Goal: Information Seeking & Learning: Learn about a topic

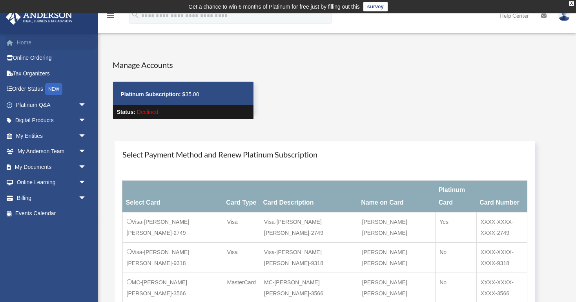
click at [33, 43] on link "Home" at bounding box center [51, 43] width 93 height 16
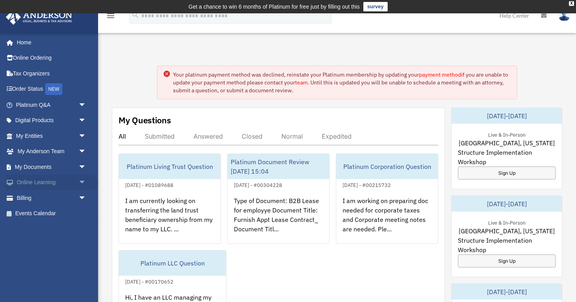
click at [81, 184] on span "arrow_drop_down" at bounding box center [86, 183] width 16 height 16
click at [81, 184] on span "arrow_drop_up" at bounding box center [86, 183] width 16 height 16
click at [81, 165] on span "arrow_drop_down" at bounding box center [86, 167] width 16 height 16
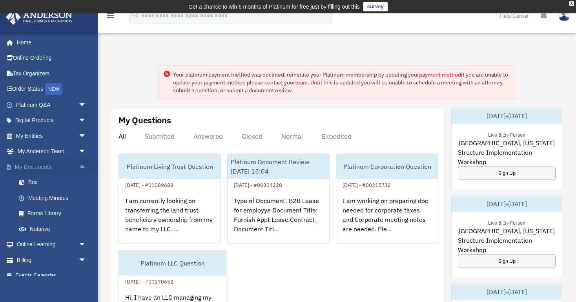
click at [81, 165] on span "arrow_drop_up" at bounding box center [86, 167] width 16 height 16
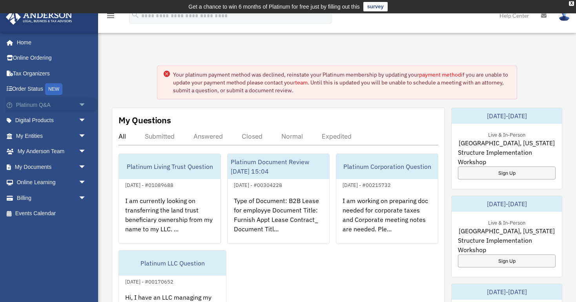
click at [79, 106] on span "arrow_drop_down" at bounding box center [86, 105] width 16 height 16
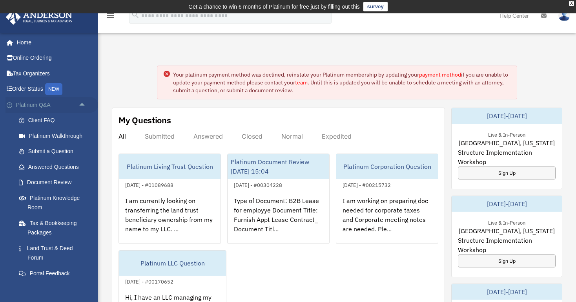
click at [79, 106] on span "arrow_drop_up" at bounding box center [86, 105] width 16 height 16
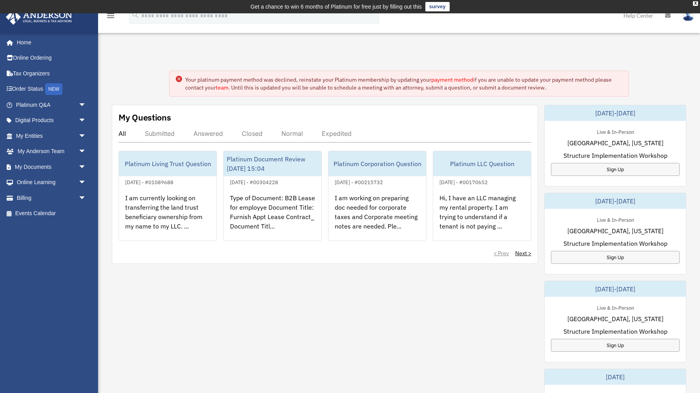
click at [457, 28] on div "menu search Site Menu add jelopro@gmail.com My Profile Reset Password Logout He…" at bounding box center [350, 19] width 688 height 27
click at [16, 42] on span at bounding box center [14, 42] width 6 height 5
click at [696, 4] on div "X" at bounding box center [695, 3] width 5 height 5
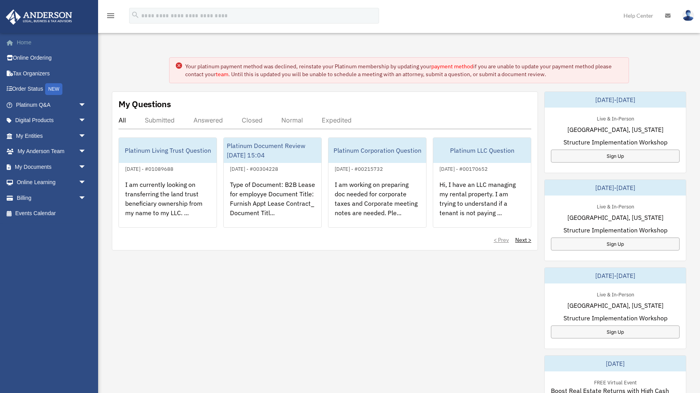
click at [30, 39] on link "Home" at bounding box center [51, 43] width 93 height 16
click at [163, 118] on div "Submitted" at bounding box center [160, 120] width 30 height 8
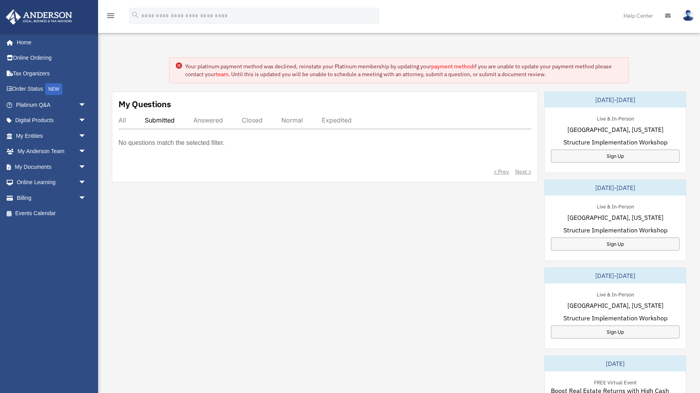
click at [213, 116] on div "Answered" at bounding box center [207, 120] width 29 height 8
click at [257, 117] on div "Closed" at bounding box center [252, 120] width 21 height 8
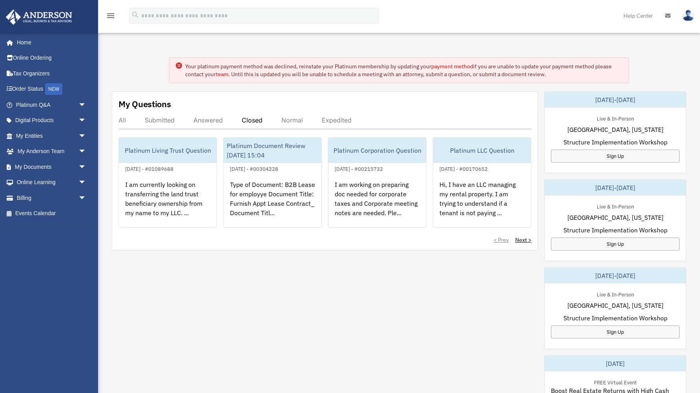
click at [289, 122] on div "Normal" at bounding box center [292, 120] width 22 height 8
click at [326, 122] on div "Expedited" at bounding box center [337, 120] width 30 height 8
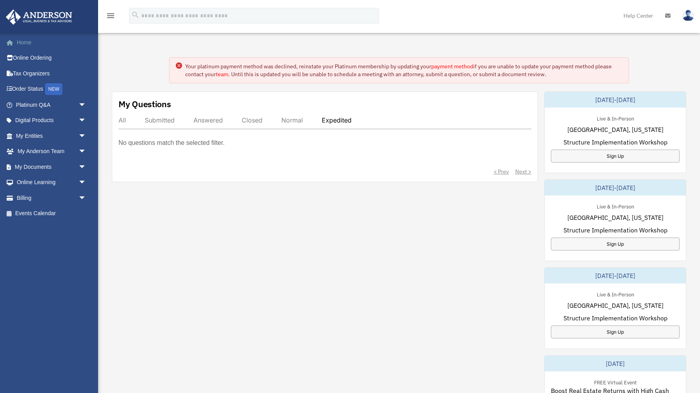
click at [36, 47] on link "Home" at bounding box center [51, 43] width 93 height 16
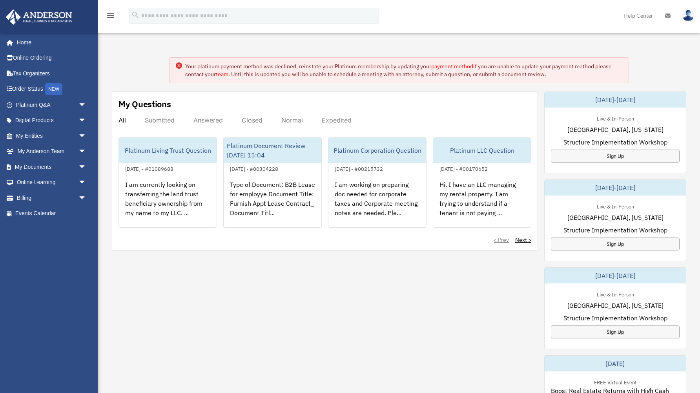
click at [273, 51] on div "Your platinum payment method was declined, reinstate your Platinum membership b…" at bounding box center [399, 296] width 614 height 516
click at [448, 66] on link "payment method" at bounding box center [452, 66] width 42 height 7
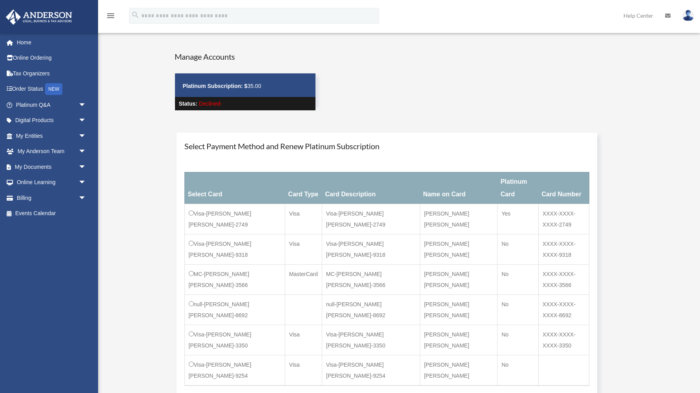
click at [210, 204] on td "Visa-Emmanuel-Jean Louis-2749" at bounding box center [234, 219] width 100 height 30
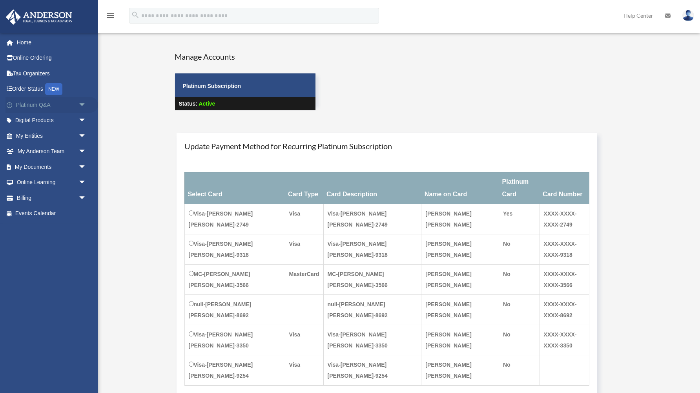
click at [55, 106] on link "Platinum Q&A arrow_drop_down" at bounding box center [51, 105] width 93 height 16
click at [51, 125] on link "Digital Products arrow_drop_down" at bounding box center [51, 121] width 93 height 16
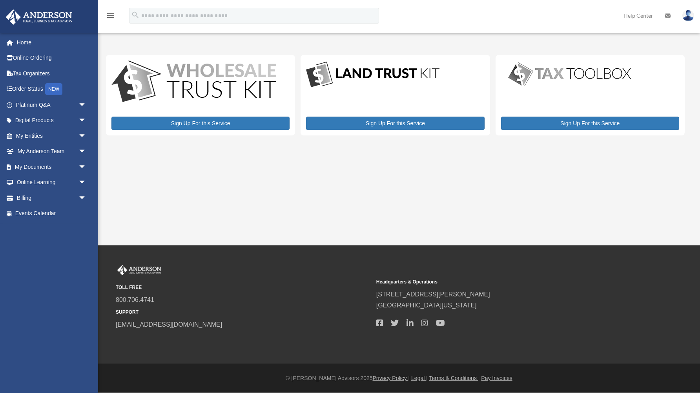
click at [24, 47] on link "Home" at bounding box center [51, 43] width 93 height 16
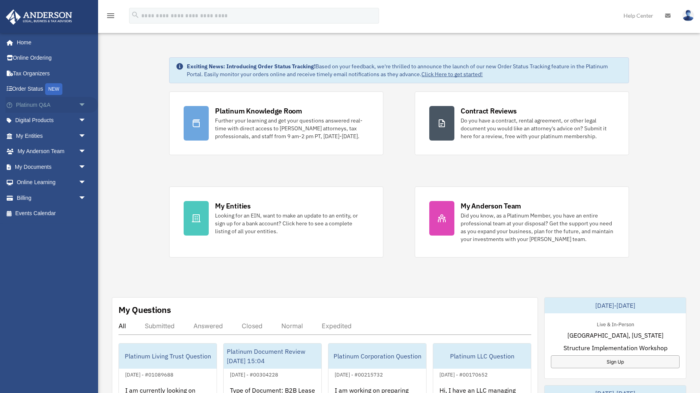
click at [27, 106] on link "Platinum Q&A arrow_drop_down" at bounding box center [51, 105] width 93 height 16
click at [26, 122] on link "Digital Products arrow_drop_down" at bounding box center [51, 121] width 93 height 16
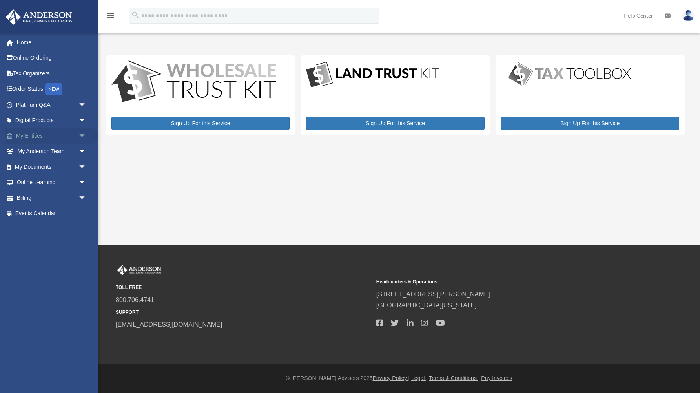
click at [27, 137] on link "My Entities arrow_drop_down" at bounding box center [51, 136] width 93 height 16
click at [27, 152] on link "My [PERSON_NAME] Team arrow_drop_down" at bounding box center [51, 152] width 93 height 16
click at [84, 150] on span "arrow_drop_down" at bounding box center [86, 152] width 16 height 16
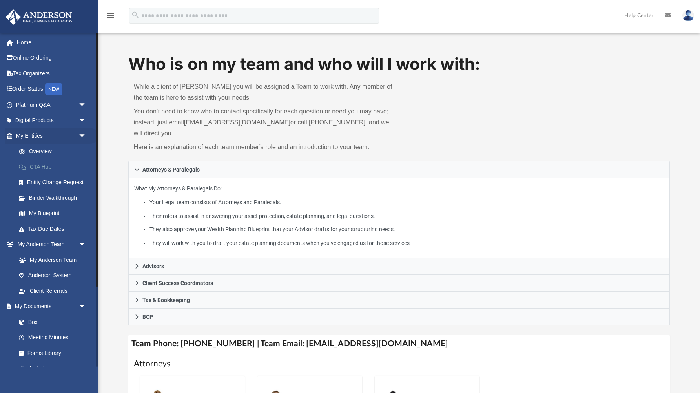
click at [56, 166] on link "CTA Hub" at bounding box center [54, 167] width 87 height 16
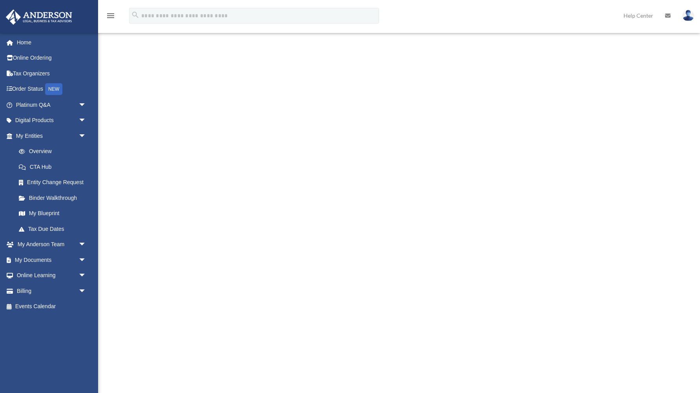
scroll to position [108, 0]
click at [85, 245] on span "arrow_drop_down" at bounding box center [86, 245] width 16 height 16
click at [84, 121] on span "arrow_drop_down" at bounding box center [86, 121] width 16 height 16
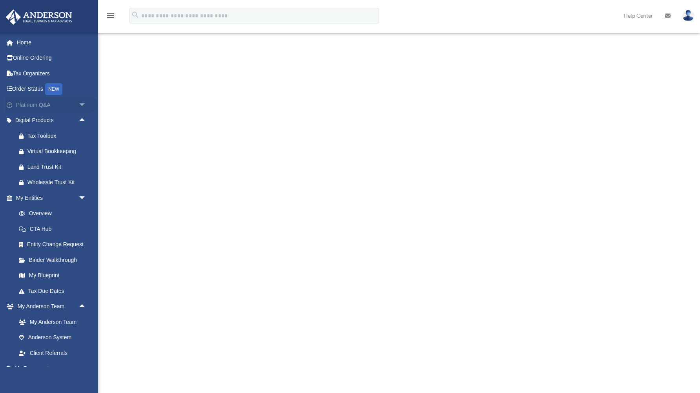
click at [85, 101] on span "arrow_drop_down" at bounding box center [86, 105] width 16 height 16
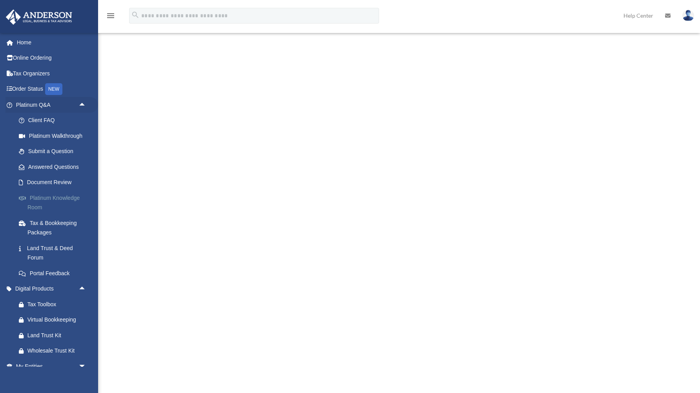
click at [75, 196] on link "Platinum Knowledge Room" at bounding box center [54, 202] width 87 height 25
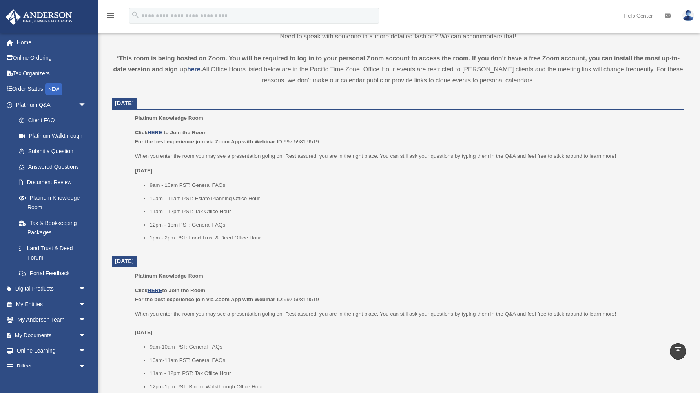
scroll to position [244, 0]
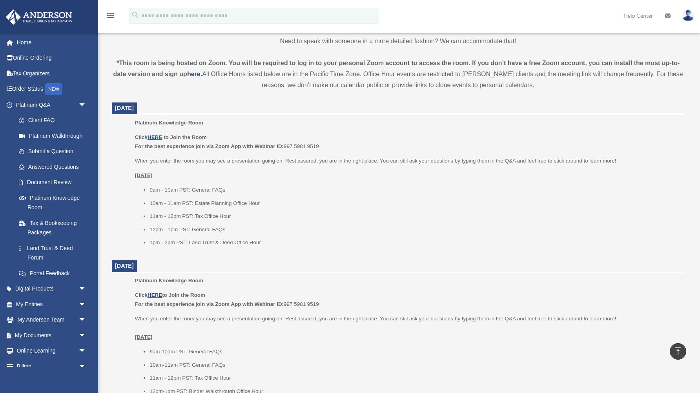
click at [156, 137] on u "HERE" at bounding box center [155, 137] width 15 height 6
